Goal: Transaction & Acquisition: Purchase product/service

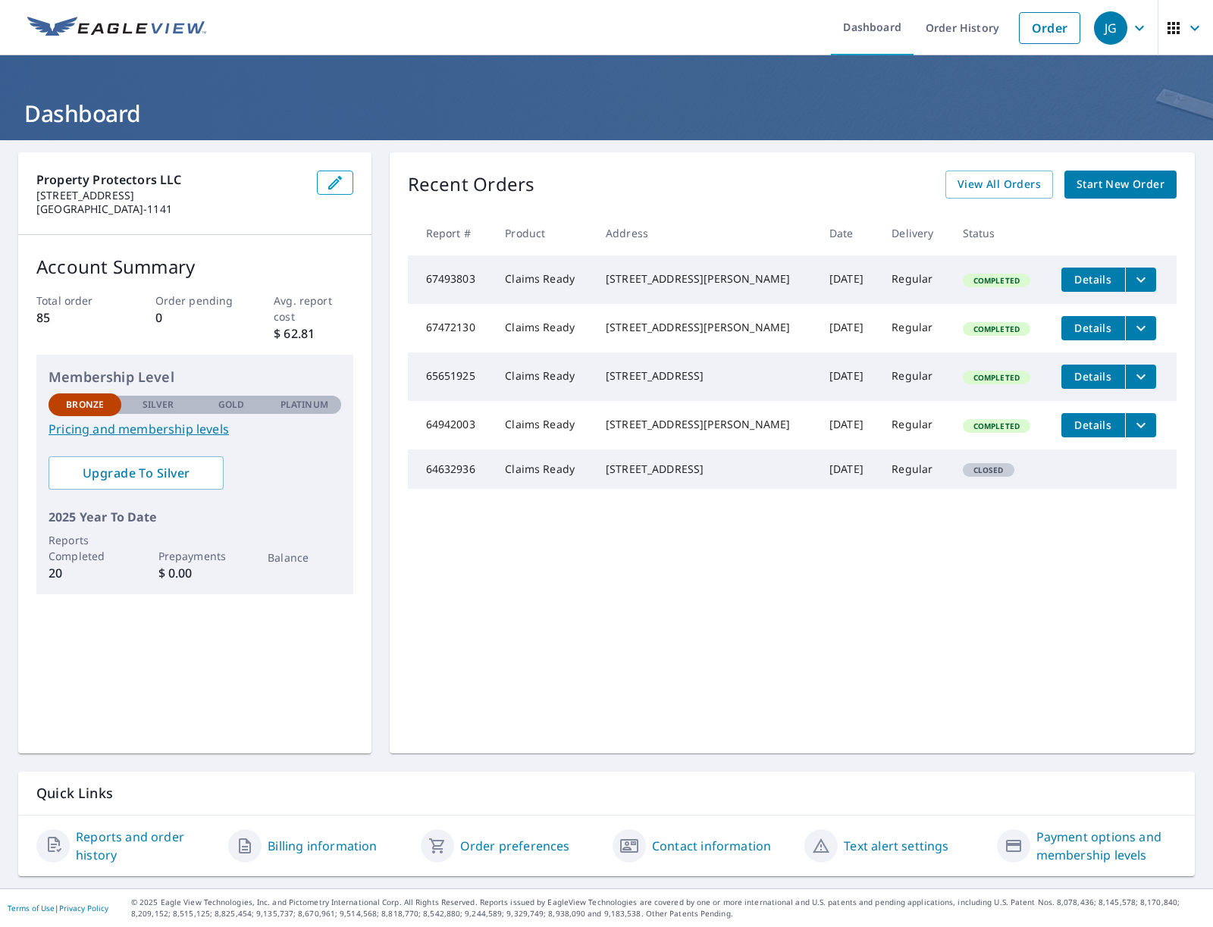
click at [615, 187] on div "Recent Orders View All Orders Start New Order" at bounding box center [792, 185] width 768 height 28
click at [1088, 186] on span "Start New Order" at bounding box center [1120, 184] width 88 height 19
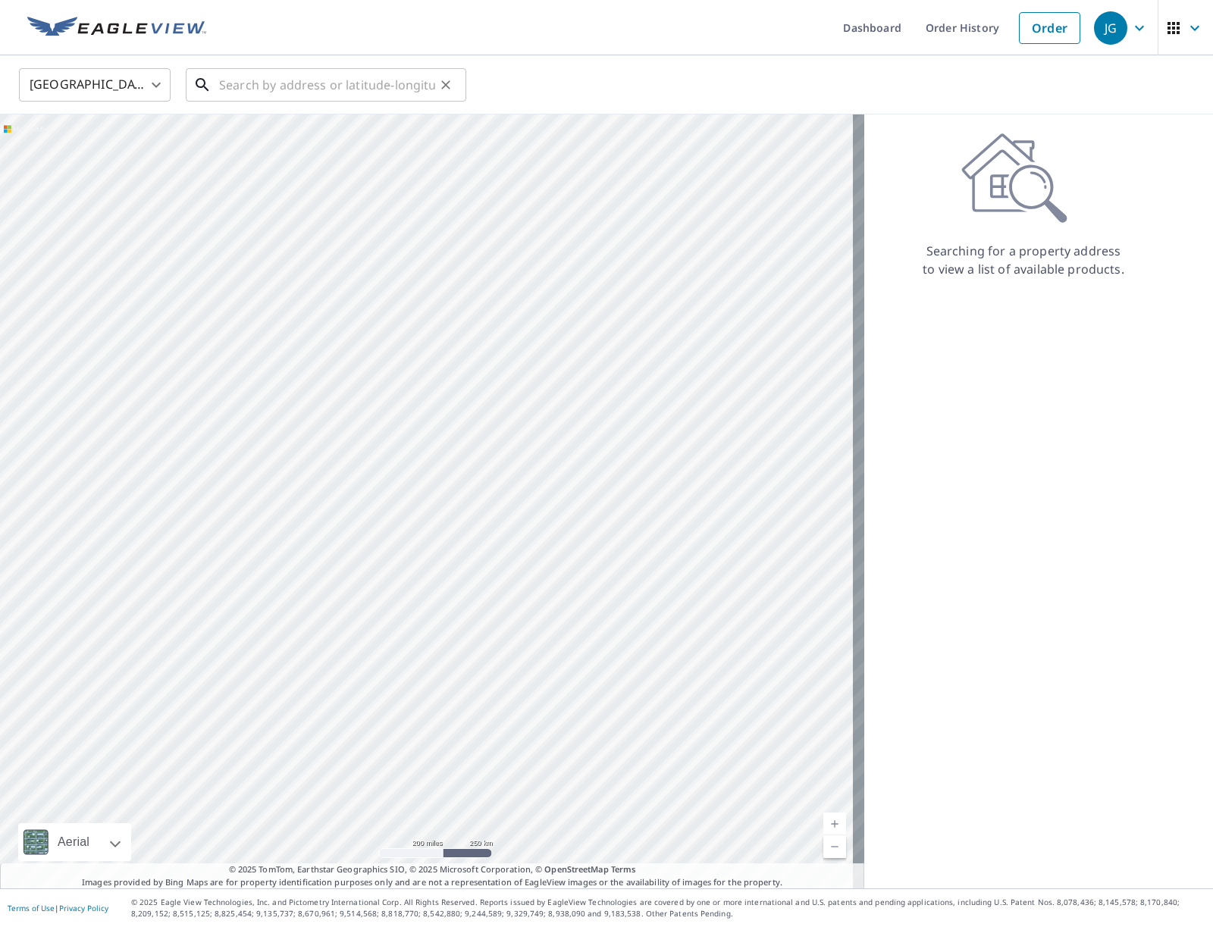
click at [283, 92] on input "text" at bounding box center [327, 85] width 216 height 42
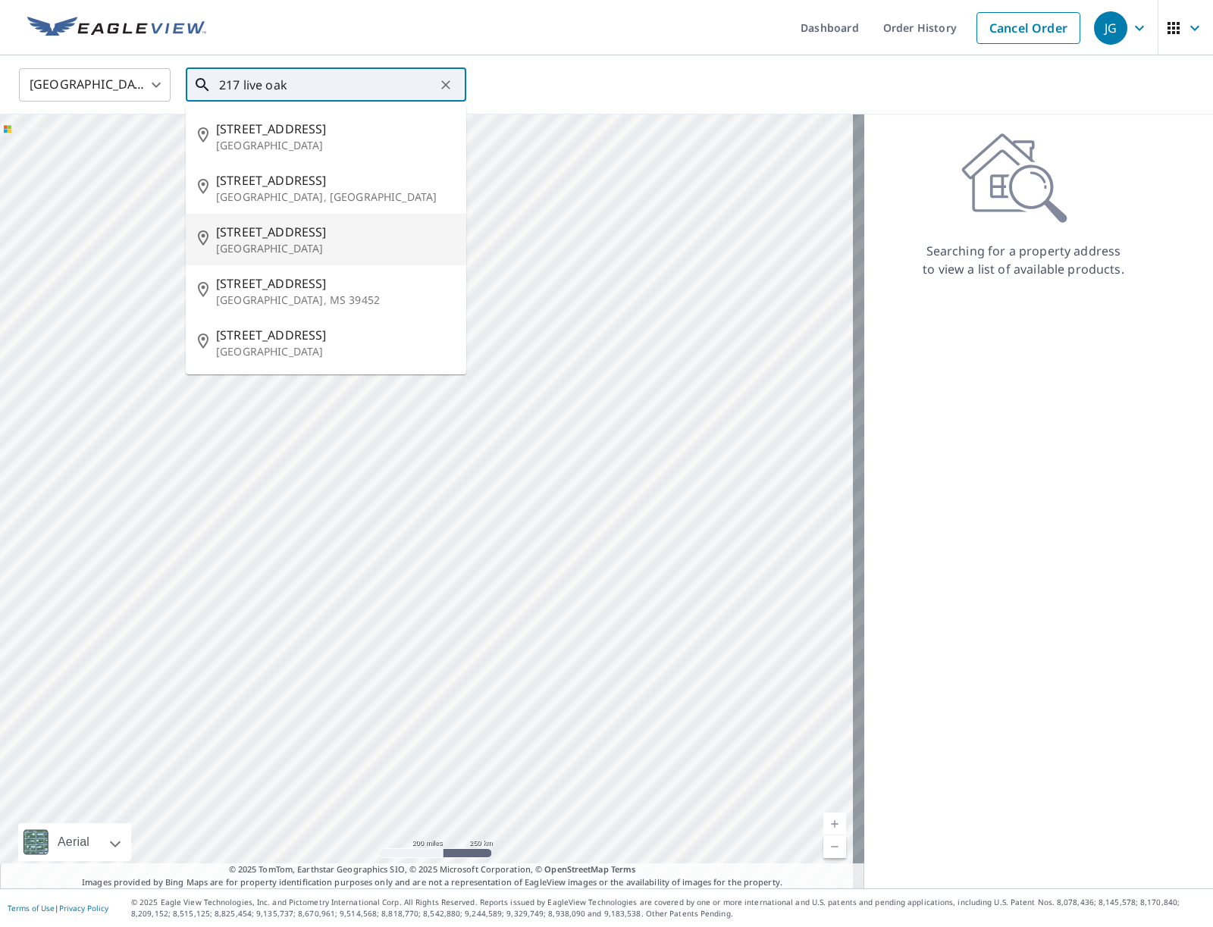
click at [230, 229] on span "[STREET_ADDRESS]" at bounding box center [335, 232] width 238 height 18
type input "[STREET_ADDRESS]"
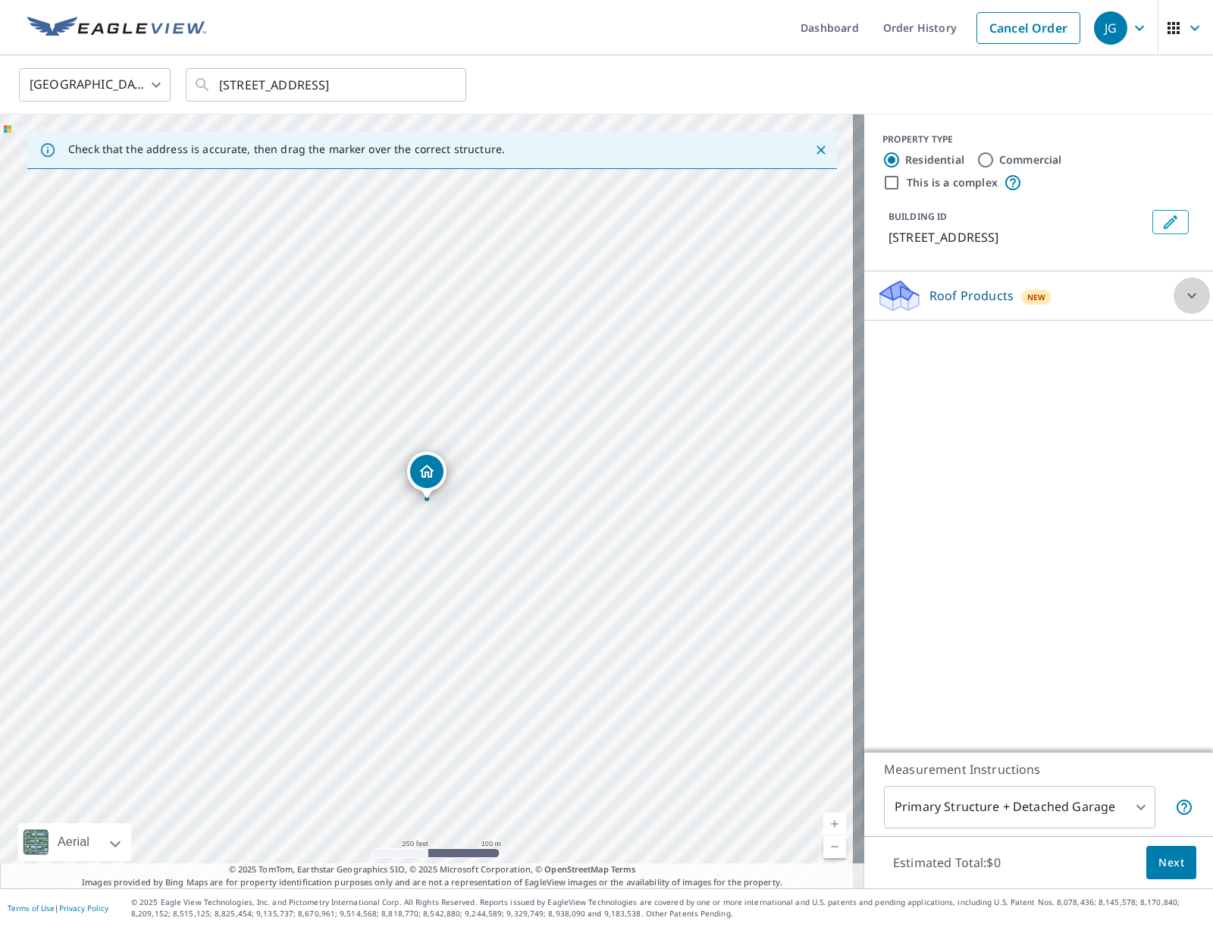
click at [1182, 291] on icon at bounding box center [1191, 295] width 18 height 18
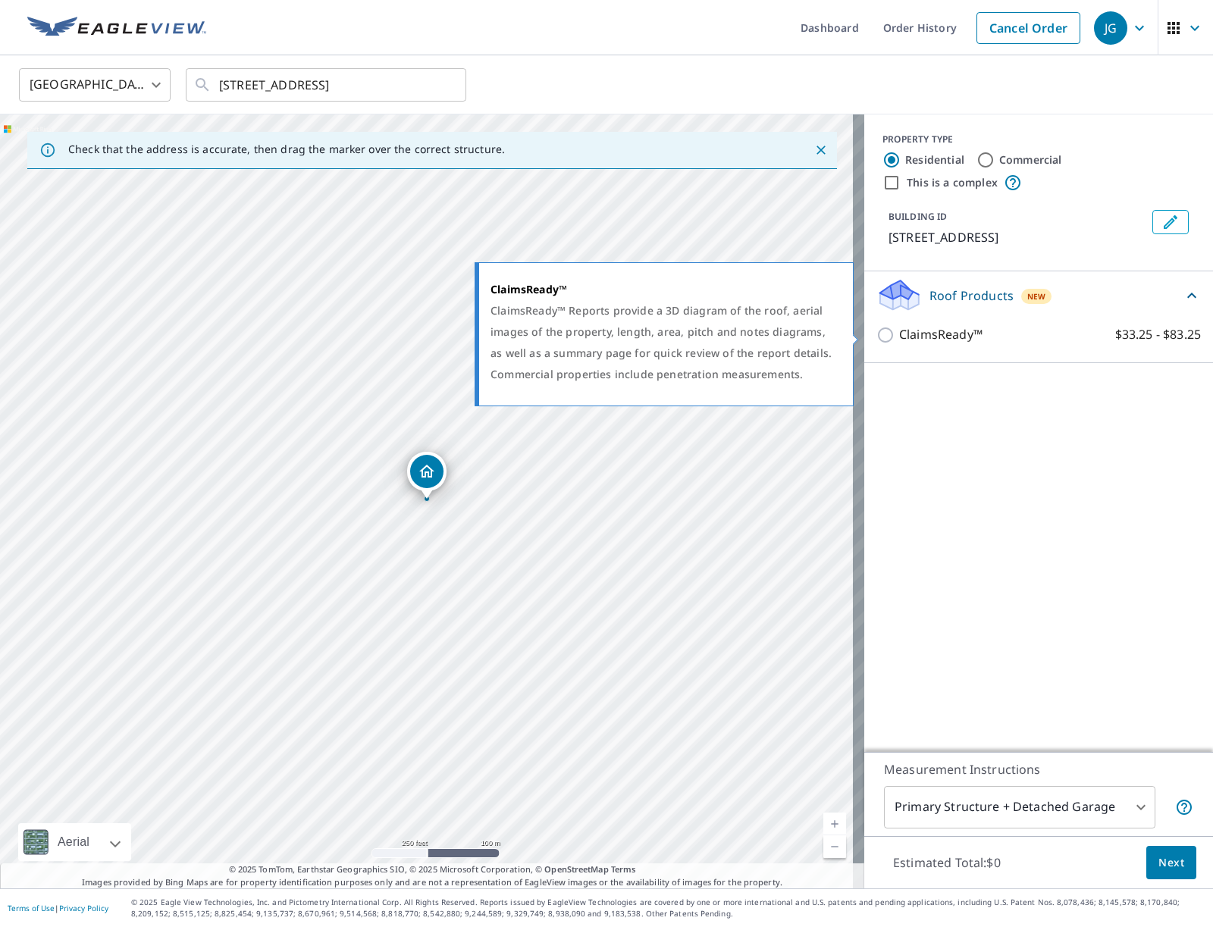
click at [923, 334] on p "ClaimsReady™" at bounding box center [940, 334] width 83 height 19
click at [899, 334] on input "ClaimsReady™ $33.25 - $83.25" at bounding box center [887, 335] width 23 height 18
checkbox input "true"
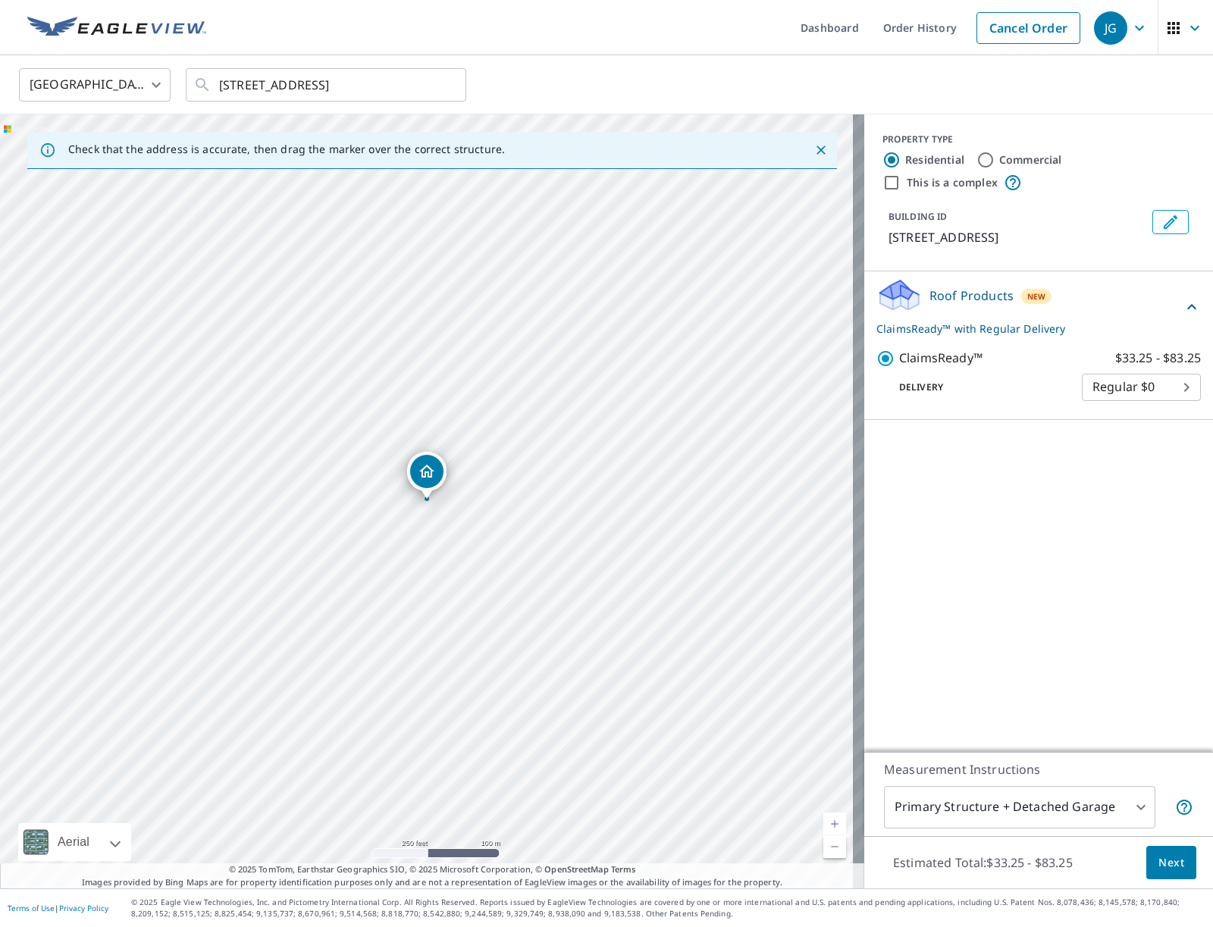
click at [1128, 804] on body "JG JG Dashboard Order History Cancel Order JG [GEOGRAPHIC_DATA] [GEOGRAPHIC_DAT…" at bounding box center [606, 463] width 1213 height 927
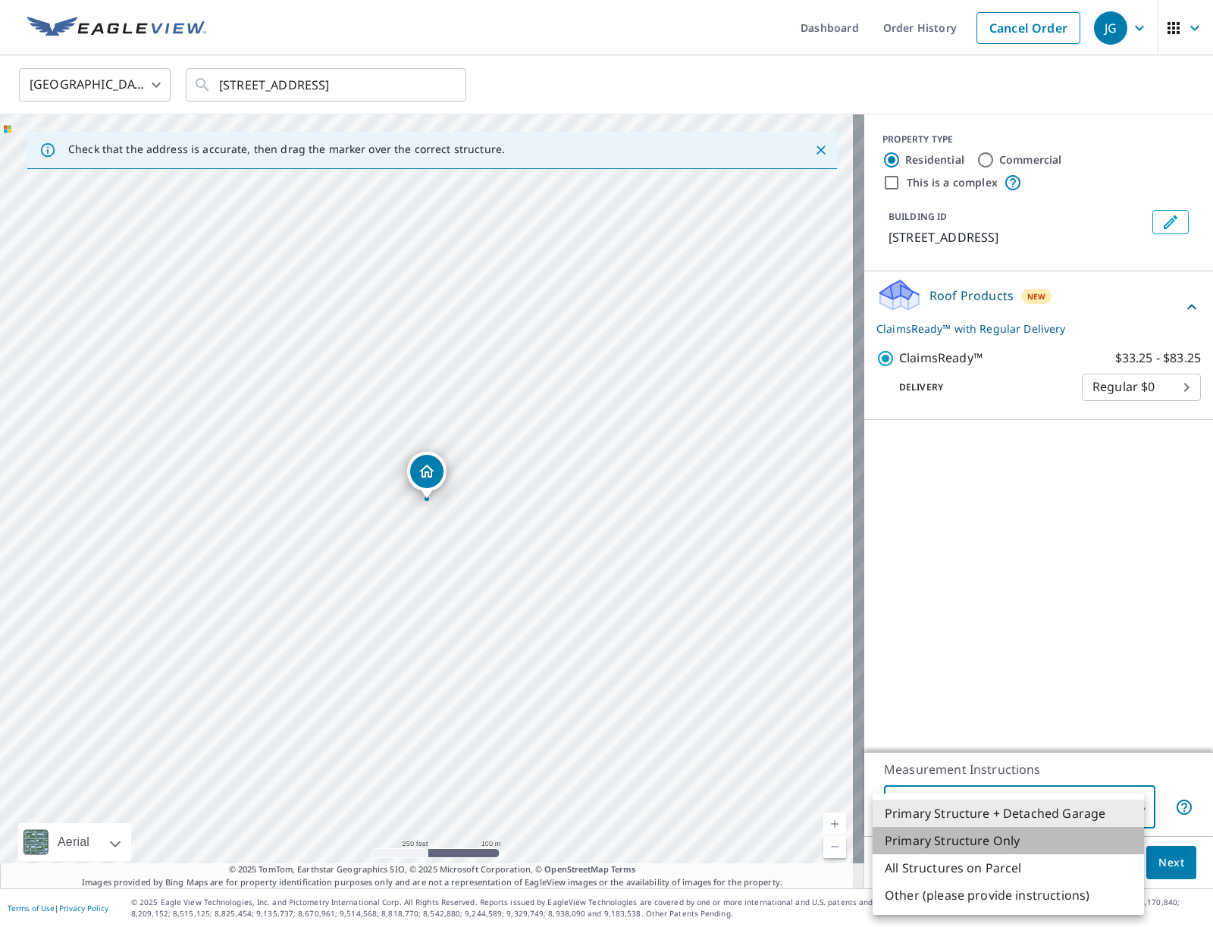
click at [1030, 836] on li "Primary Structure Only" at bounding box center [1007, 840] width 271 height 27
type input "2"
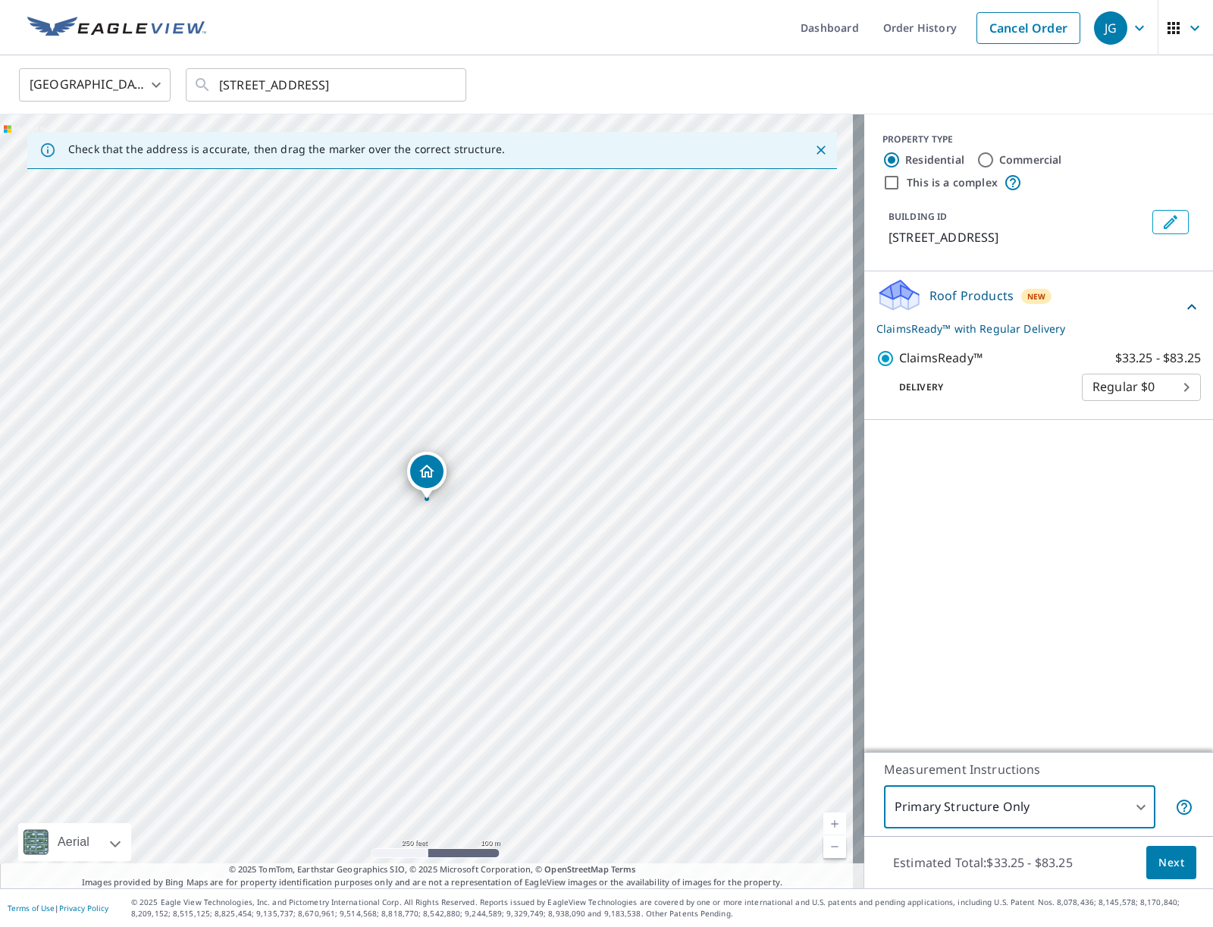
click at [1158, 866] on span "Next" at bounding box center [1171, 862] width 26 height 19
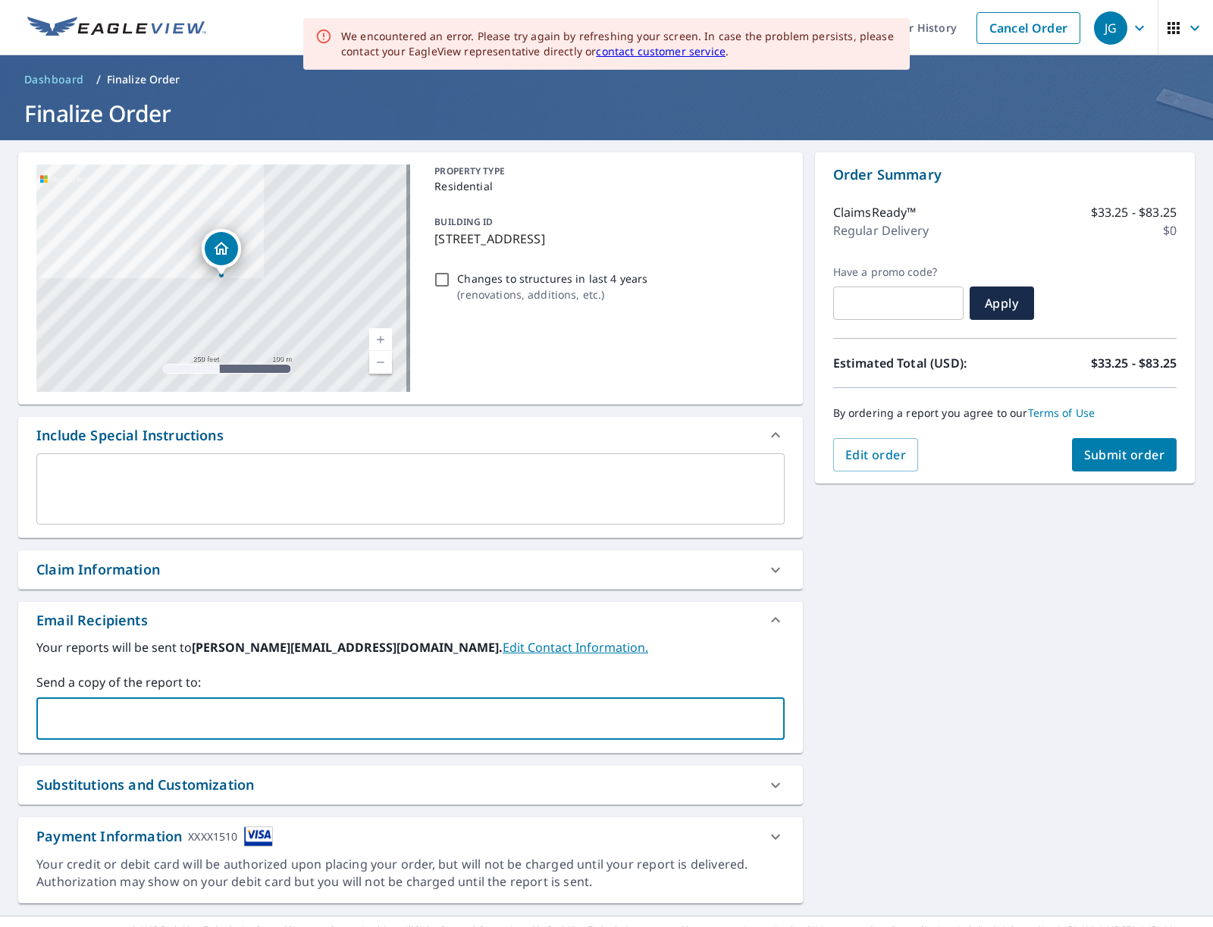
click at [230, 718] on input "text" at bounding box center [399, 718] width 712 height 29
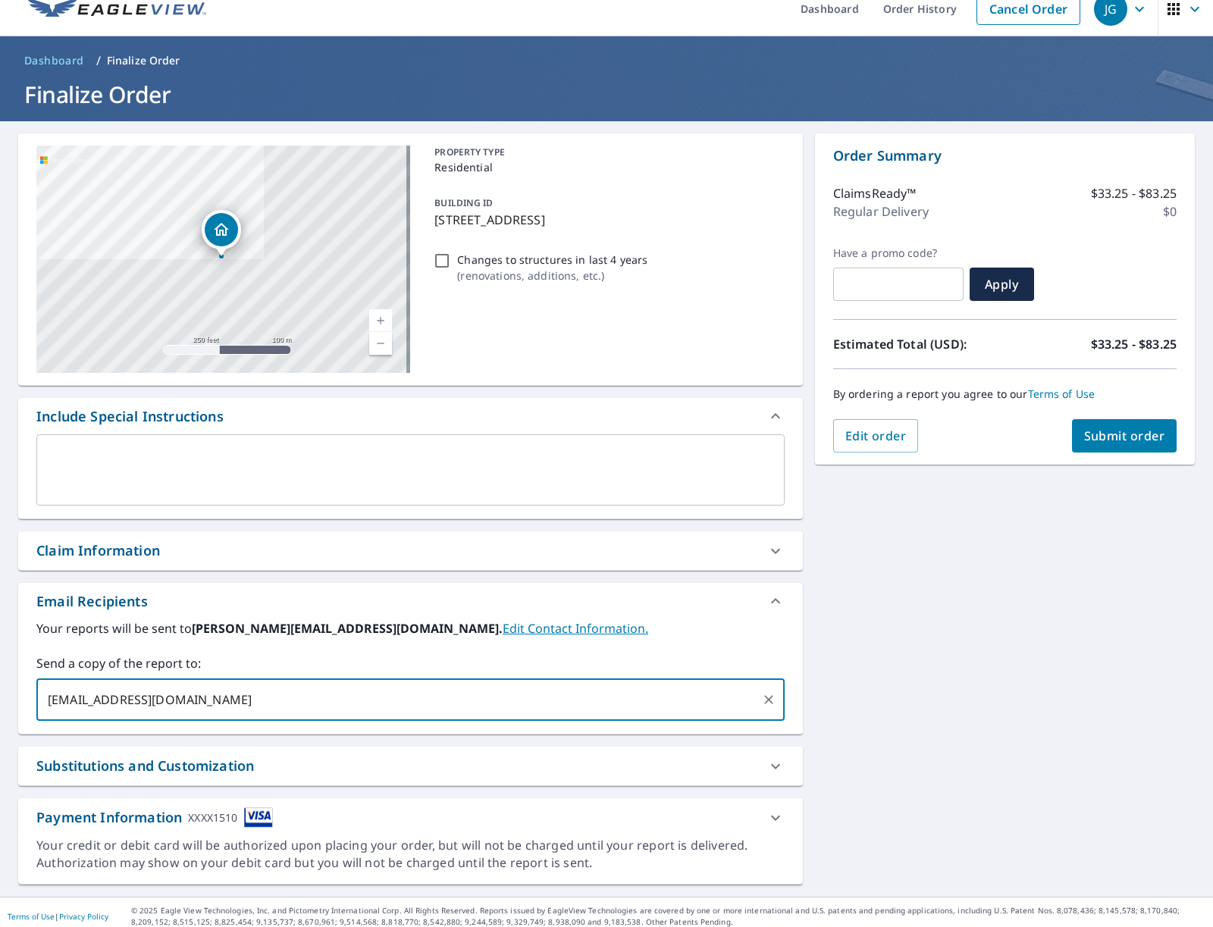
scroll to position [27, 0]
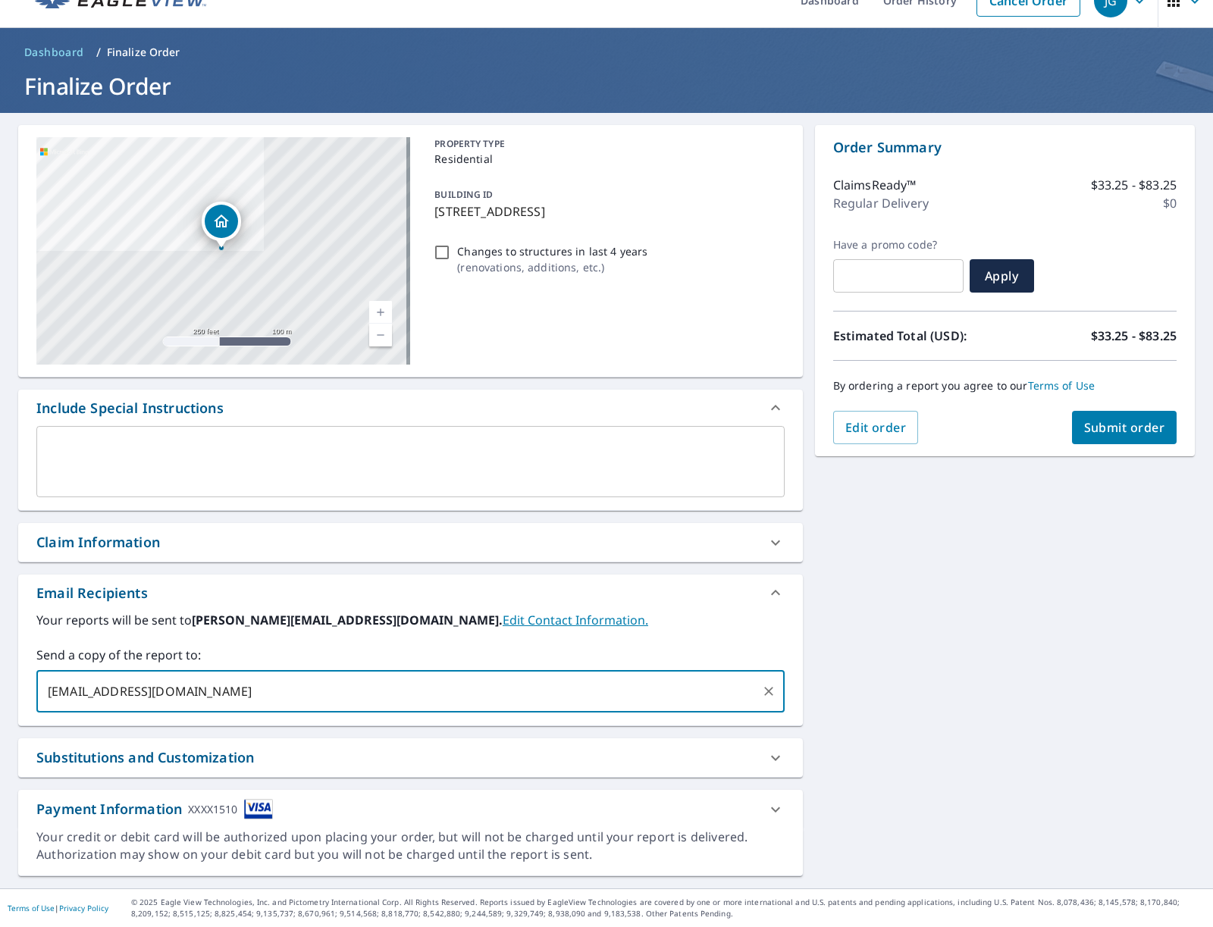
type input "[EMAIL_ADDRESS][DOMAIN_NAME]"
click at [1097, 430] on span "Submit order" at bounding box center [1124, 427] width 81 height 17
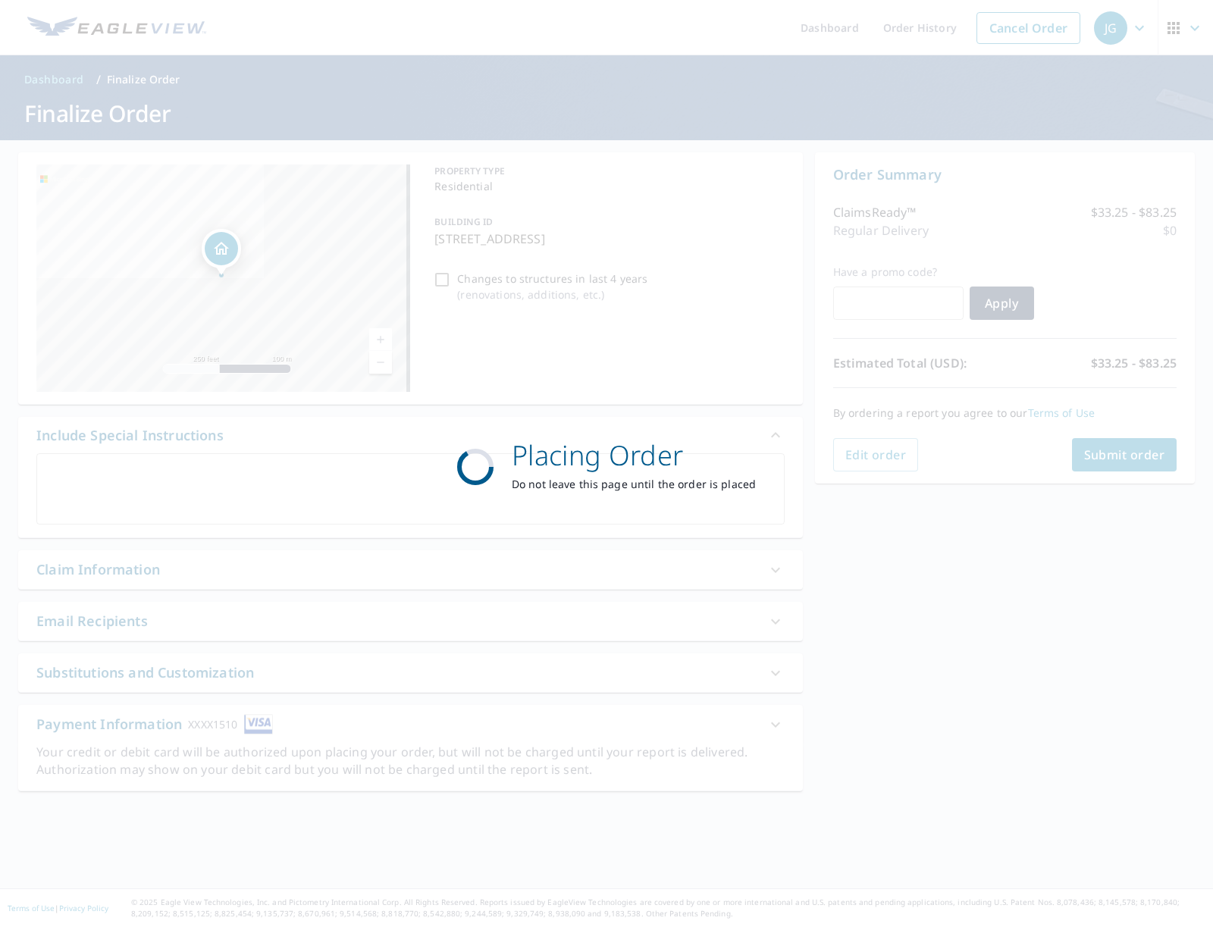
scroll to position [0, 0]
